Goal: Task Accomplishment & Management: Manage account settings

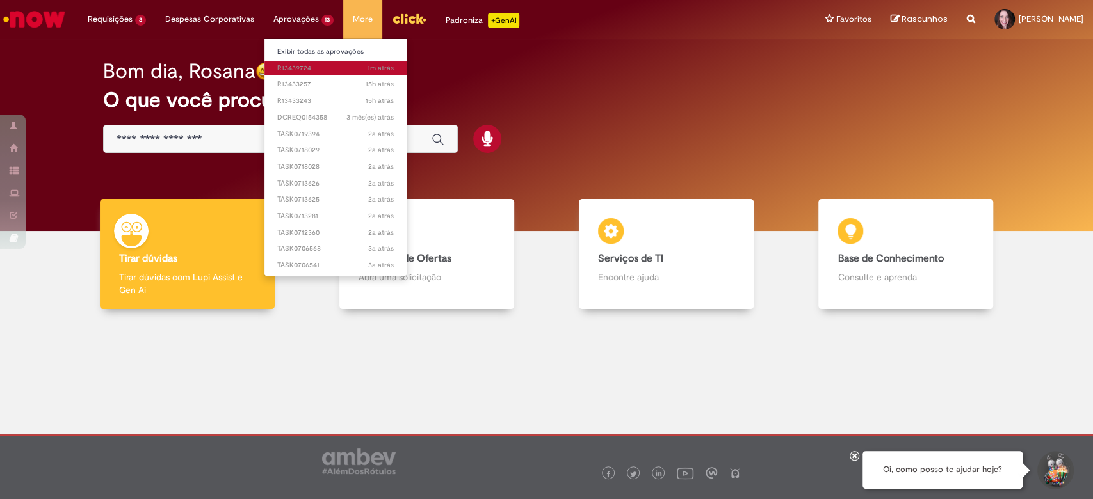
click at [301, 69] on span "1m atrás 1m atrás R13439724" at bounding box center [335, 68] width 117 height 10
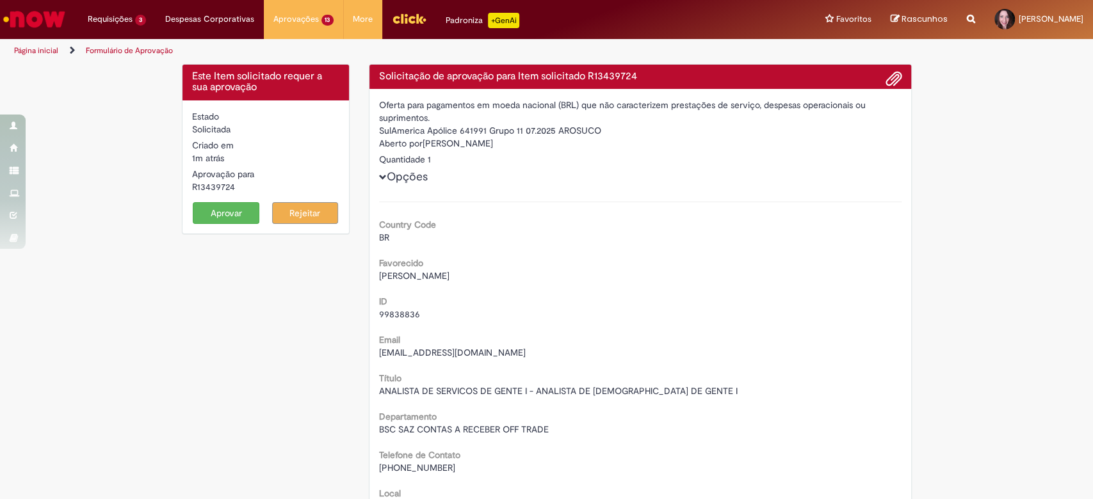
click at [227, 223] on div "Estado Solicitada Criado em 1m atrás 1m atrás Aprovação para R13439724 Aprovar …" at bounding box center [265, 166] width 167 height 133
click at [227, 221] on button "Aprovar" at bounding box center [226, 213] width 67 height 22
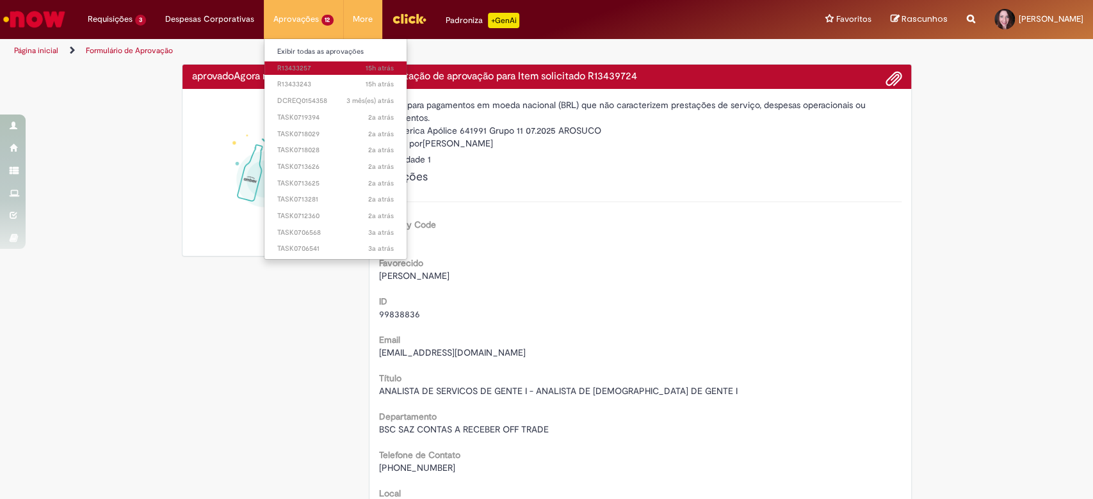
click at [307, 69] on span "15h atrás 15 horas atrás R13433257" at bounding box center [335, 68] width 117 height 10
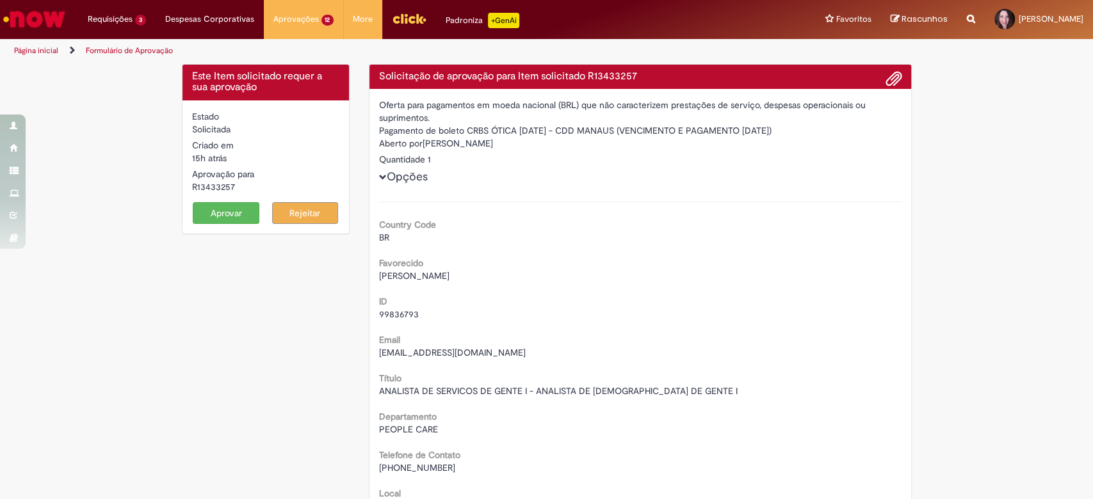
click at [216, 205] on button "Aprovar" at bounding box center [226, 213] width 67 height 22
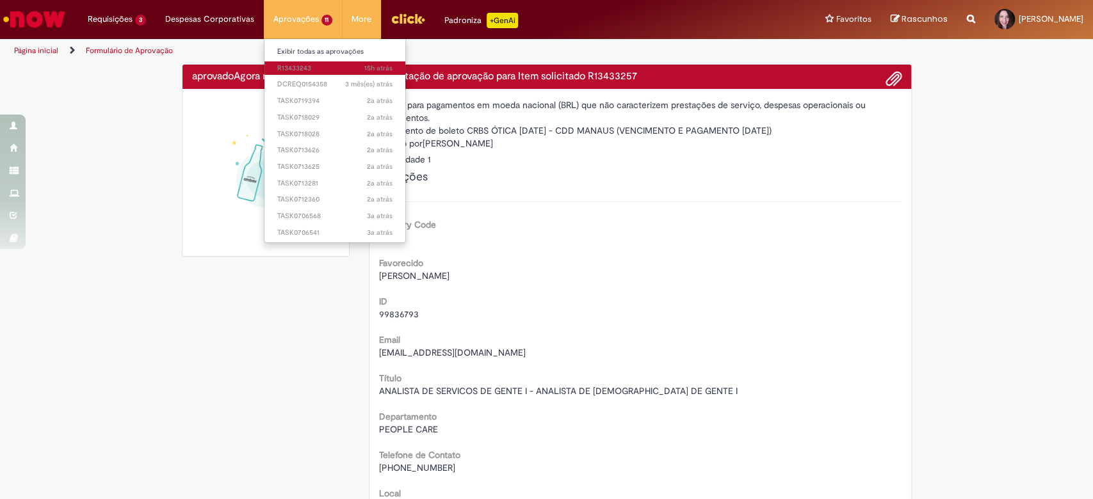
click at [280, 66] on span "15h atrás 15 horas atrás R13433243" at bounding box center [335, 68] width 116 height 10
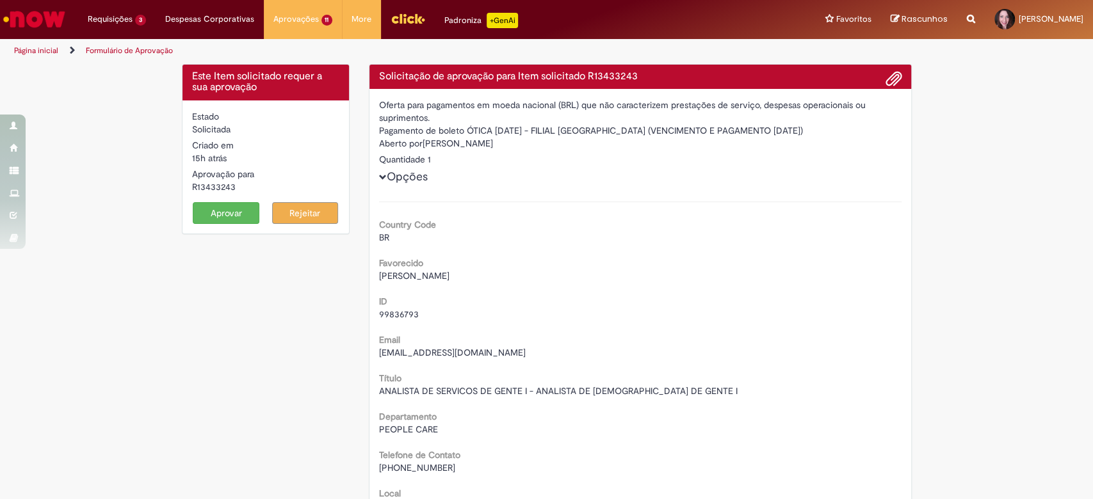
click at [230, 207] on button "Aprovar" at bounding box center [226, 213] width 67 height 22
